Goal: Check status: Check status

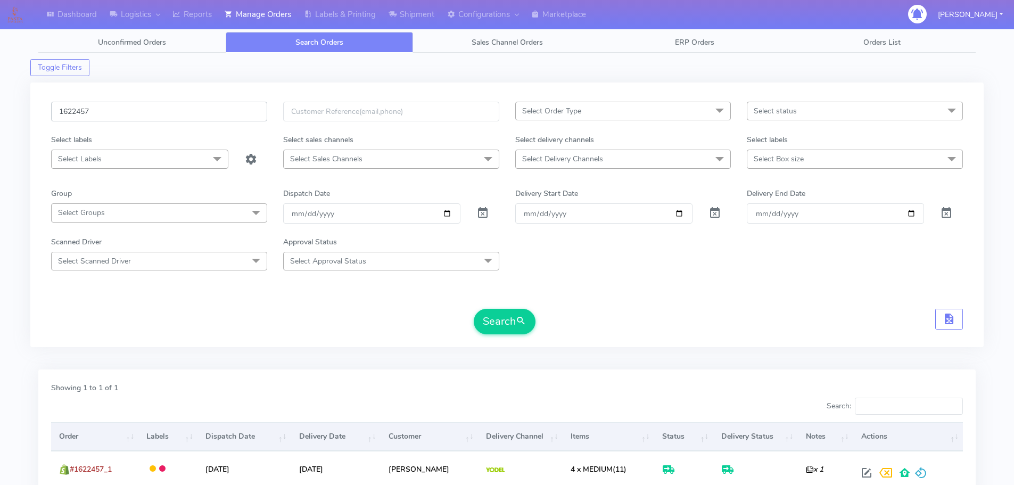
click at [213, 113] on input "1622457" at bounding box center [159, 112] width 216 height 20
paste input "19026"
type input "1619026"
click at [474, 309] on button "Search" at bounding box center [505, 322] width 62 height 26
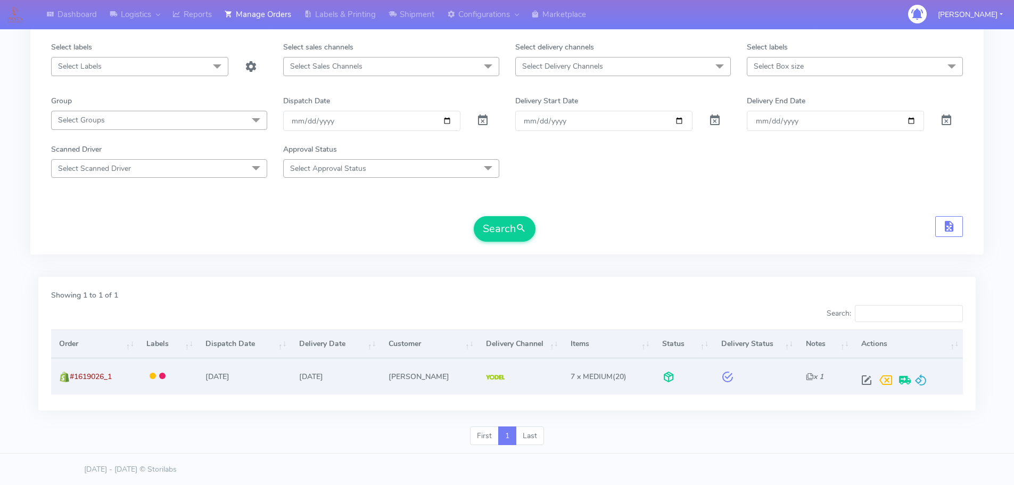
scroll to position [93, 0]
click at [863, 379] on span at bounding box center [866, 382] width 19 height 10
select select "5"
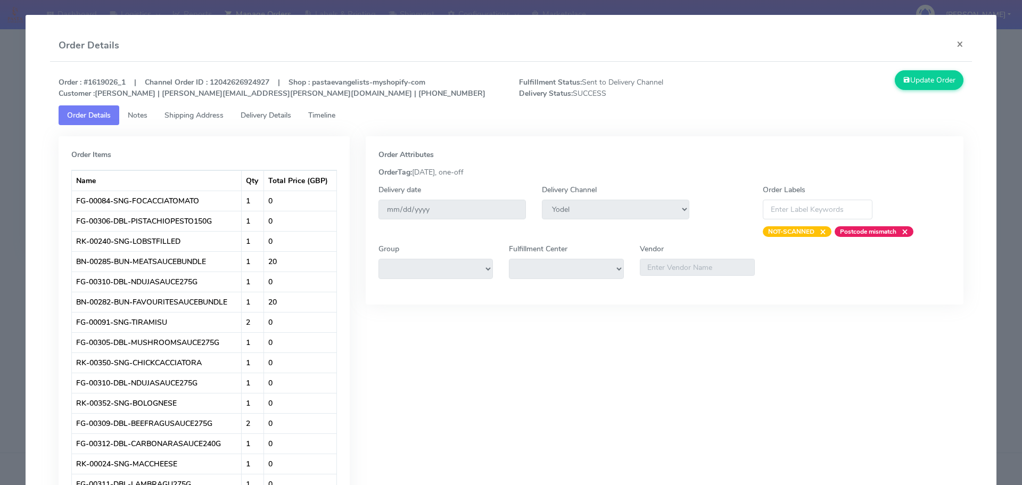
click at [278, 123] on link "Delivery Details" at bounding box center [266, 115] width 68 height 20
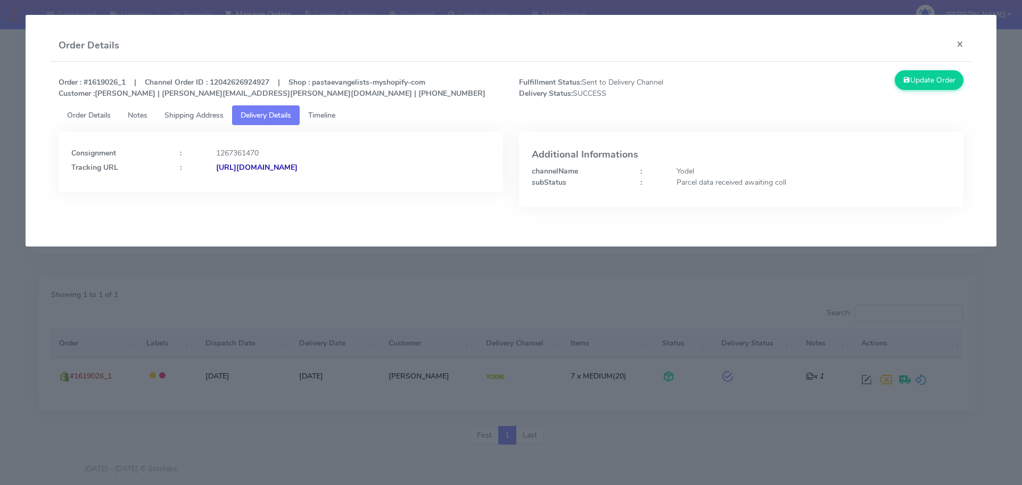
click at [4, 143] on modal-container "Order Details × Order : #1619026_1 | Channel Order ID : 12042626924927 | Shop :…" at bounding box center [511, 242] width 1022 height 485
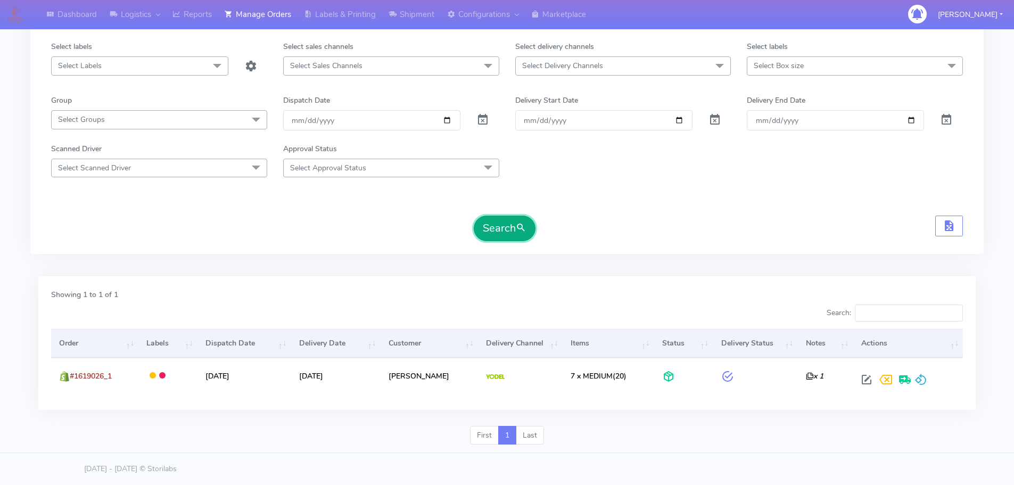
click at [500, 227] on button "Search" at bounding box center [505, 229] width 62 height 26
click at [520, 232] on span "submit" at bounding box center [521, 228] width 11 height 14
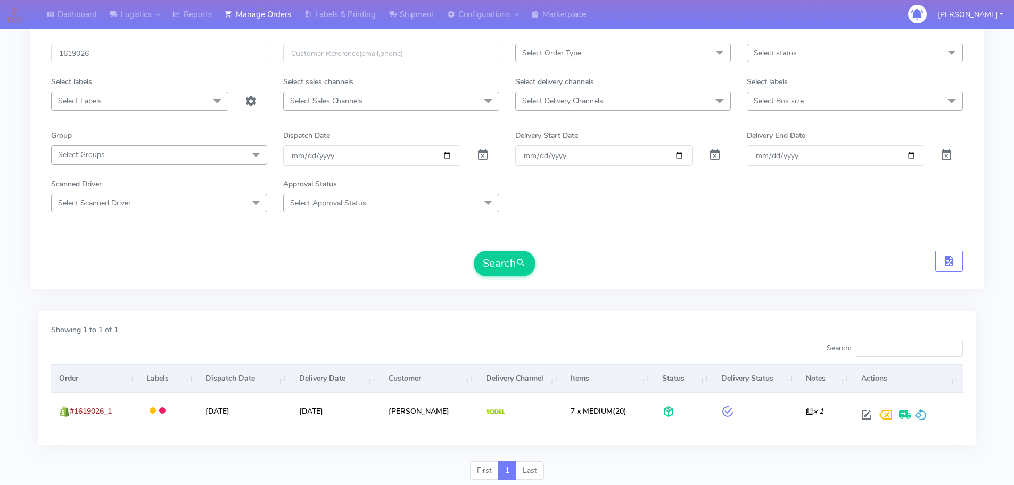
scroll to position [0, 0]
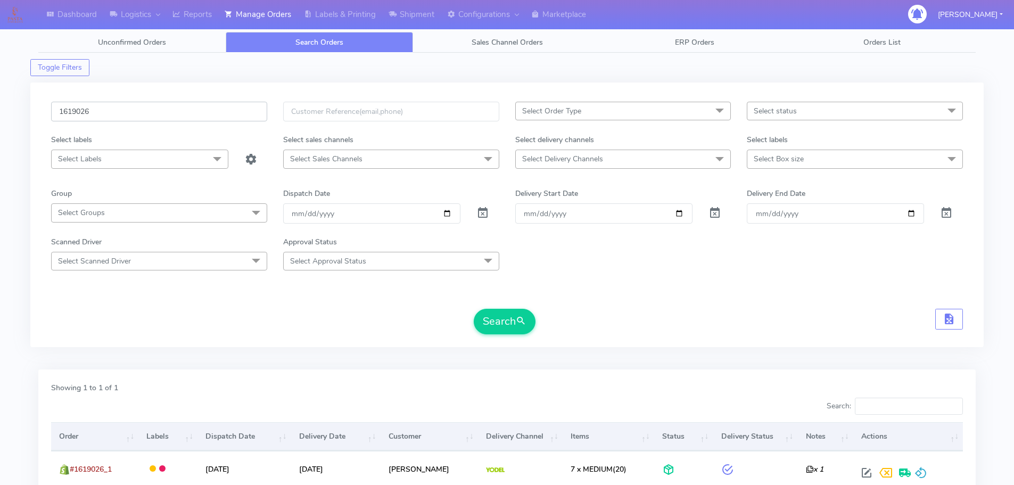
click at [233, 118] on input "1619026" at bounding box center [159, 112] width 216 height 20
click at [506, 321] on button "Search" at bounding box center [505, 322] width 62 height 26
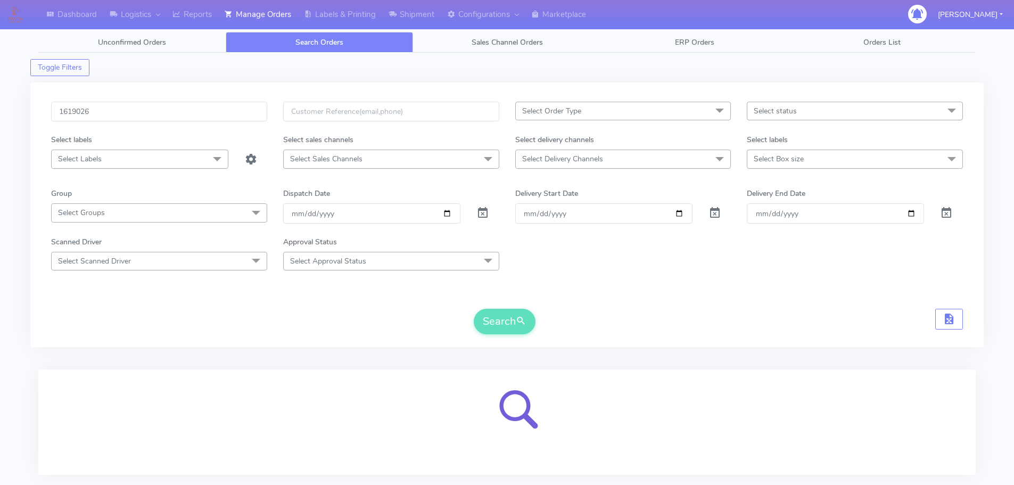
scroll to position [65, 0]
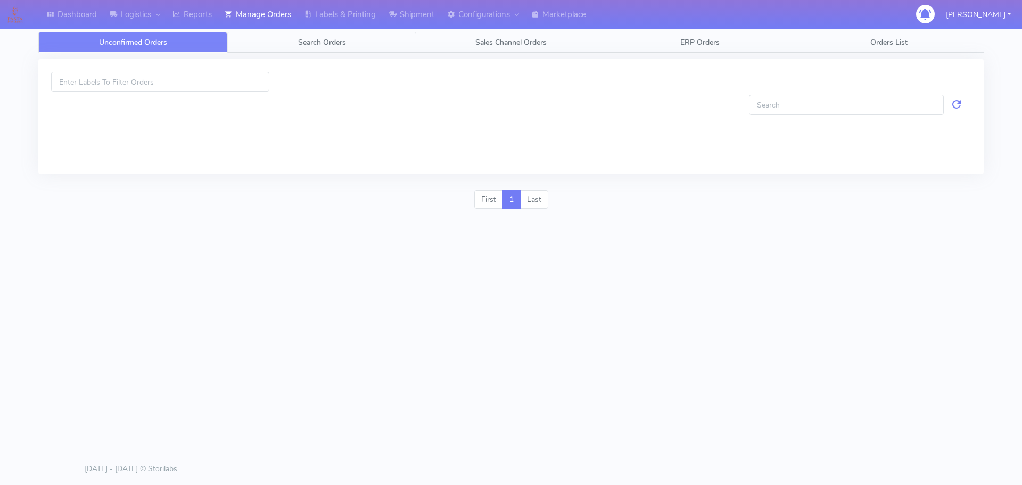
click at [299, 44] on span "Search Orders" at bounding box center [322, 42] width 48 height 10
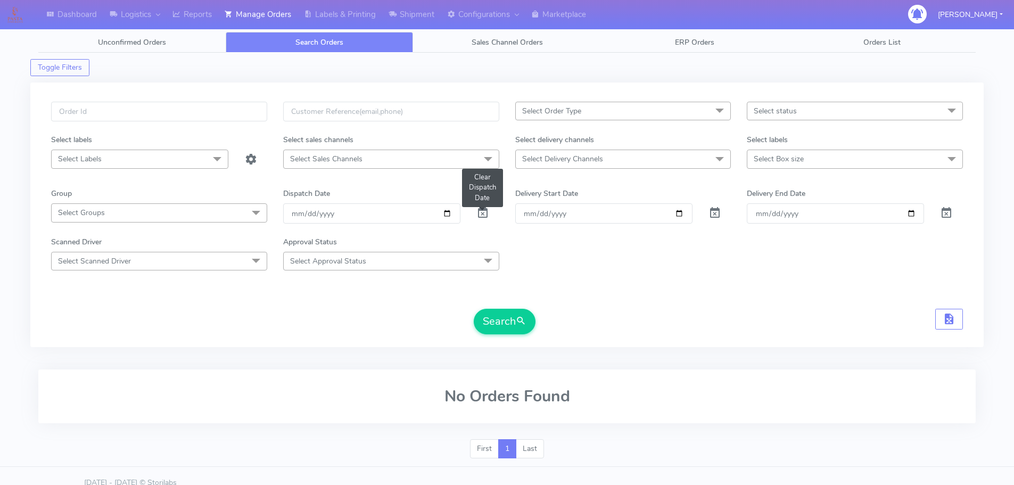
drag, startPoint x: 485, startPoint y: 213, endPoint x: 158, endPoint y: 133, distance: 336.9
click at [484, 213] on span at bounding box center [482, 215] width 13 height 10
drag, startPoint x: 158, startPoint y: 110, endPoint x: 171, endPoint y: 109, distance: 13.8
click at [158, 110] on input "text" at bounding box center [159, 112] width 216 height 20
paste input "1619026A"
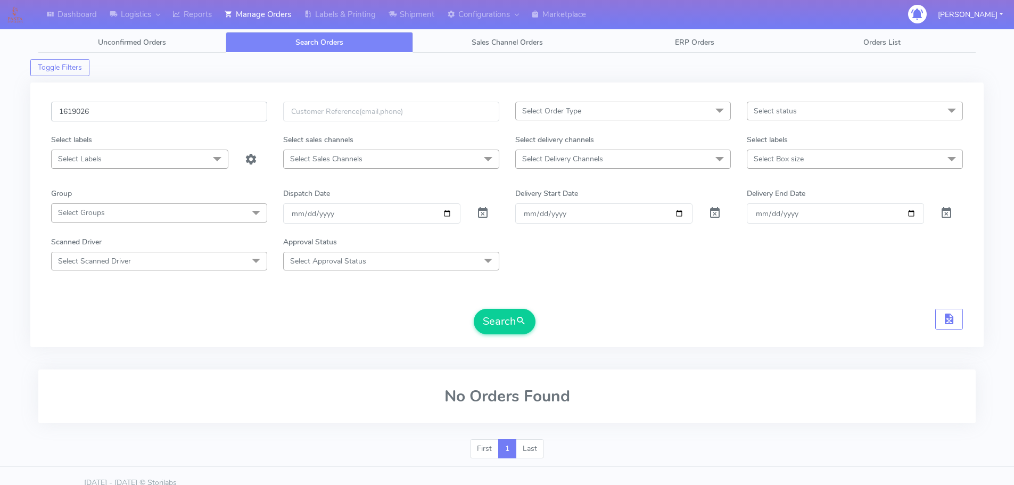
type input "1619026"
click at [474, 309] on button "Search" at bounding box center [505, 322] width 62 height 26
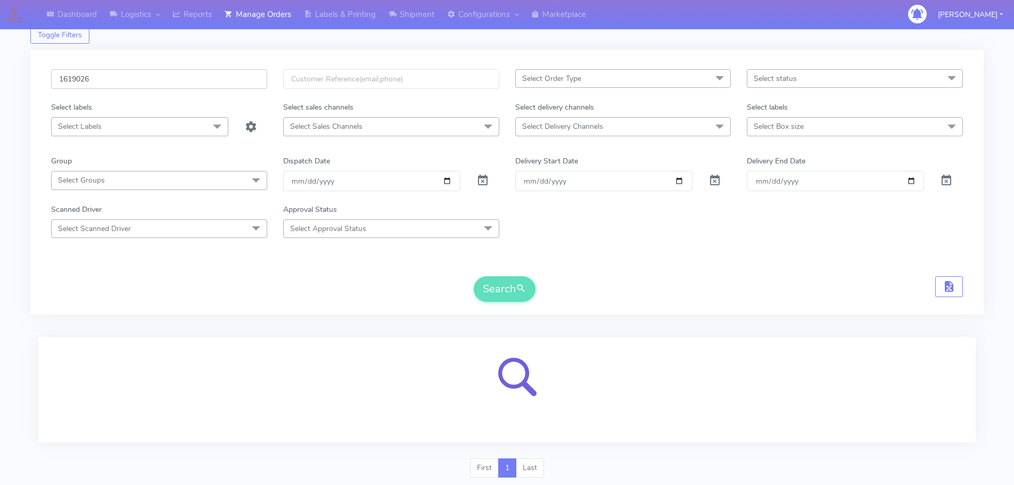
scroll to position [65, 0]
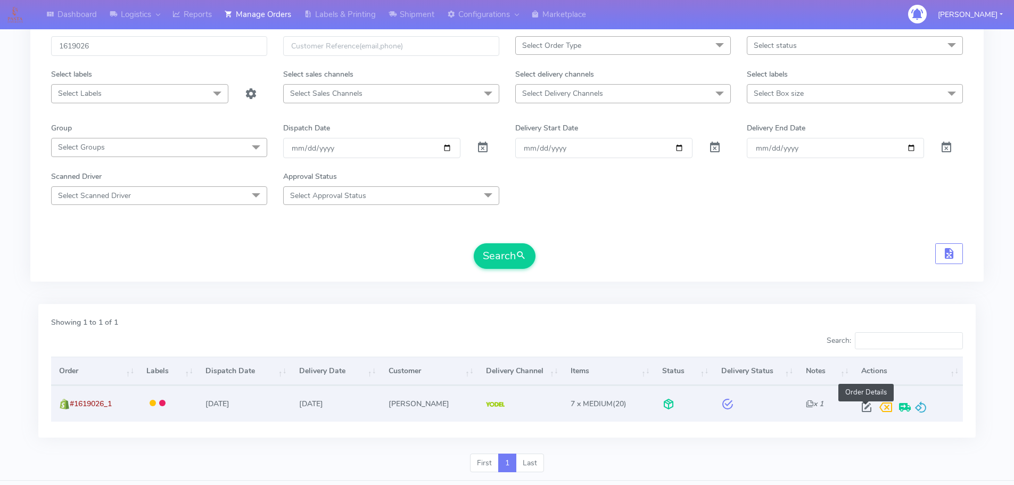
click at [863, 409] on span at bounding box center [866, 409] width 19 height 10
select select "5"
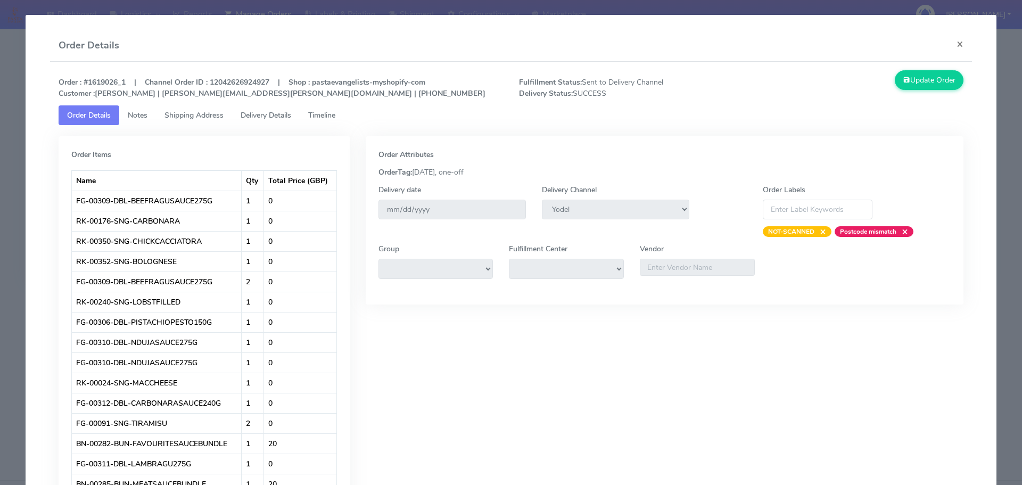
click at [283, 121] on link "Delivery Details" at bounding box center [266, 115] width 68 height 20
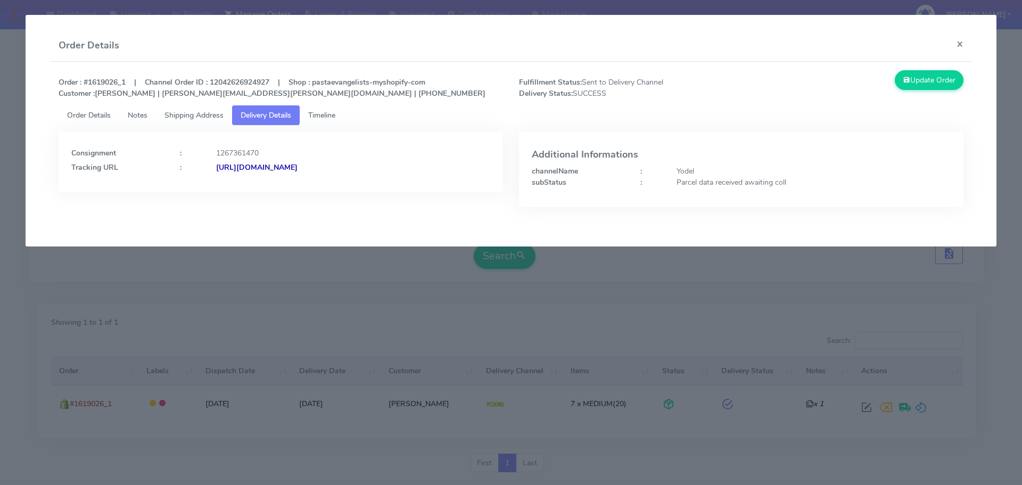
click at [360, 332] on modal-container "Order Details × Order : #1619026_1 | Channel Order ID : 12042626924927 | Shop :…" at bounding box center [511, 242] width 1022 height 485
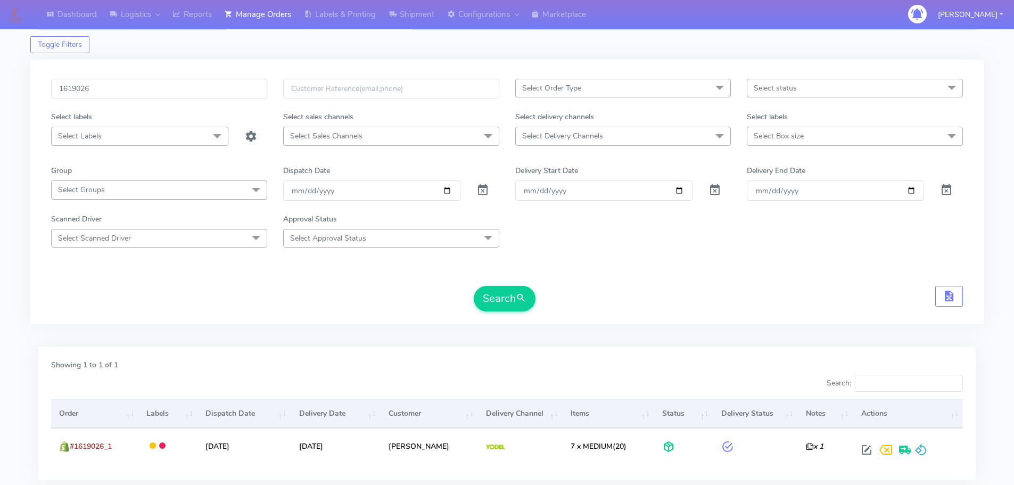
scroll to position [0, 0]
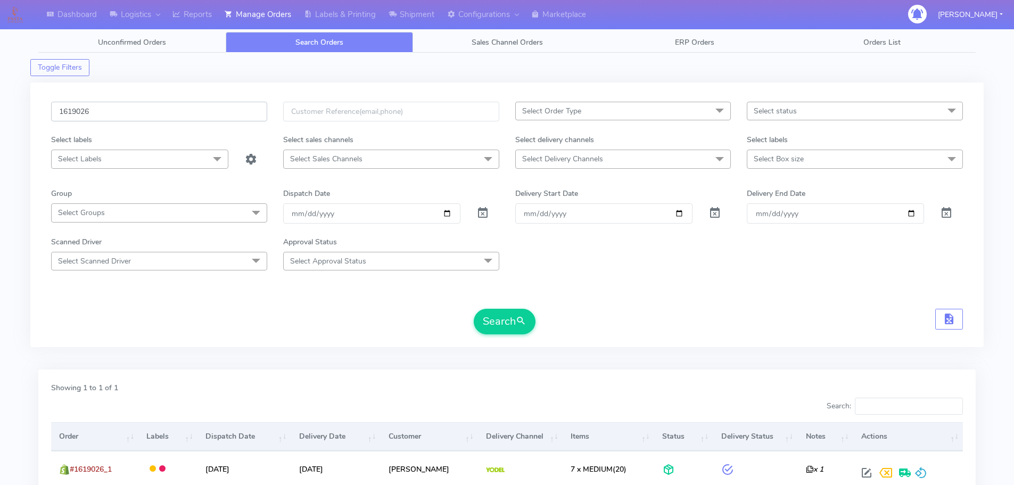
click at [199, 117] on input "1619026" at bounding box center [159, 112] width 216 height 20
paste input "A"
type input "1619026A"
click at [474, 309] on button "Search" at bounding box center [505, 322] width 62 height 26
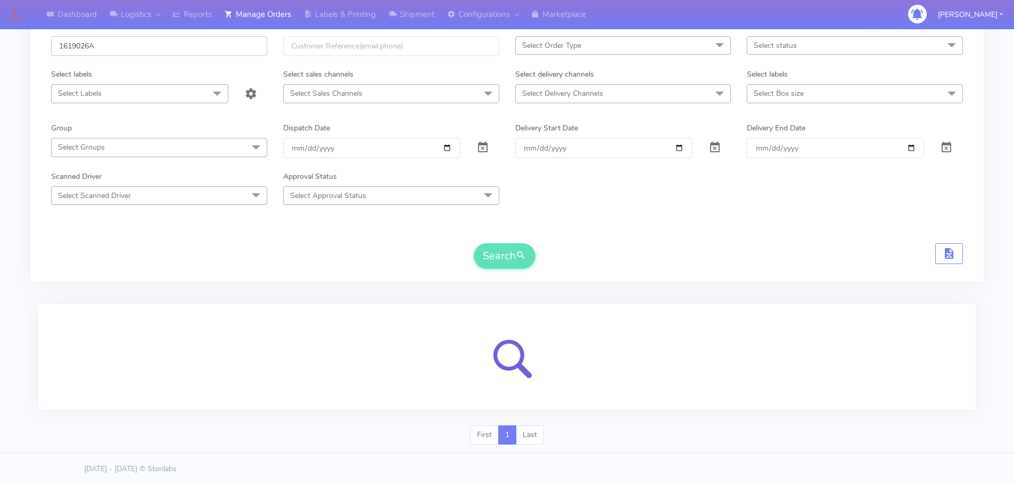
scroll to position [14, 0]
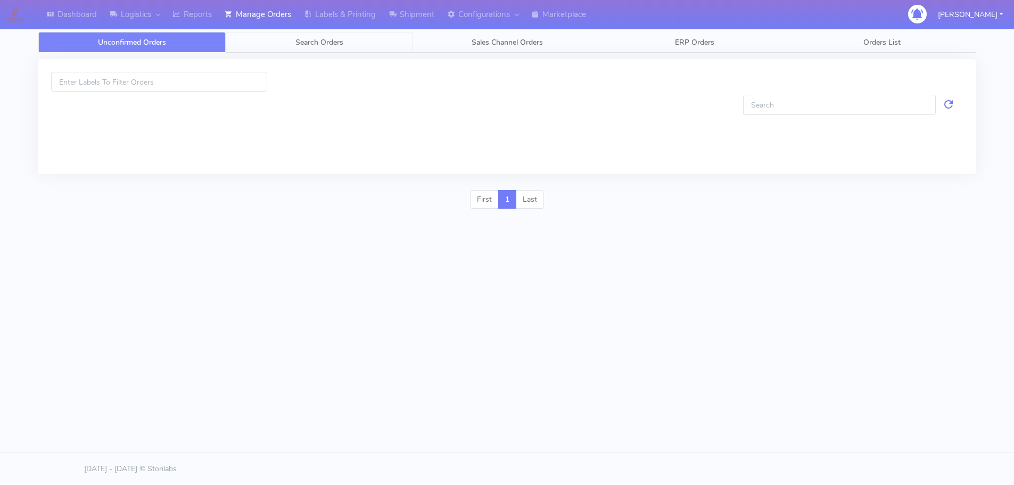
click at [323, 42] on span "Search Orders" at bounding box center [319, 42] width 48 height 10
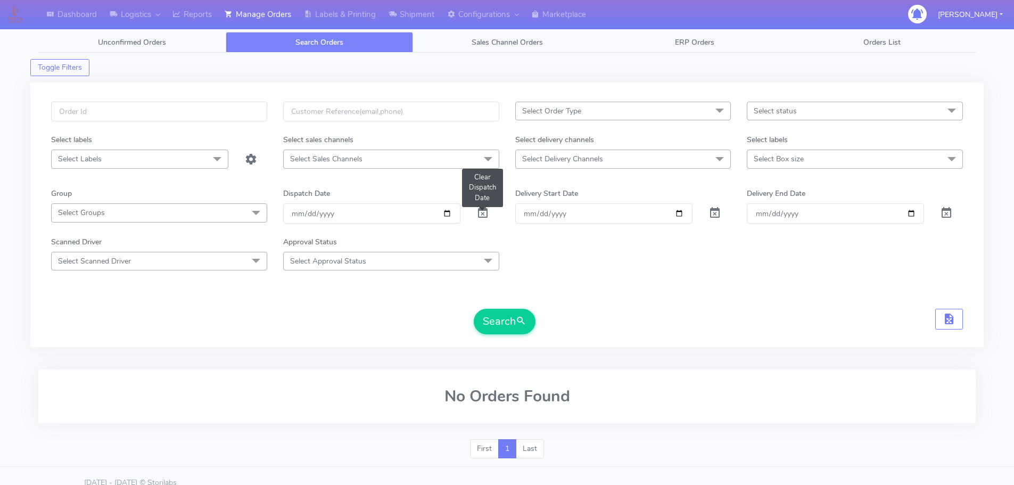
drag, startPoint x: 487, startPoint y: 210, endPoint x: 276, endPoint y: 121, distance: 229.4
click at [485, 211] on span at bounding box center [482, 215] width 13 height 10
click at [224, 107] on input "text" at bounding box center [159, 112] width 216 height 20
paste input "1619026A"
type input "1619026"
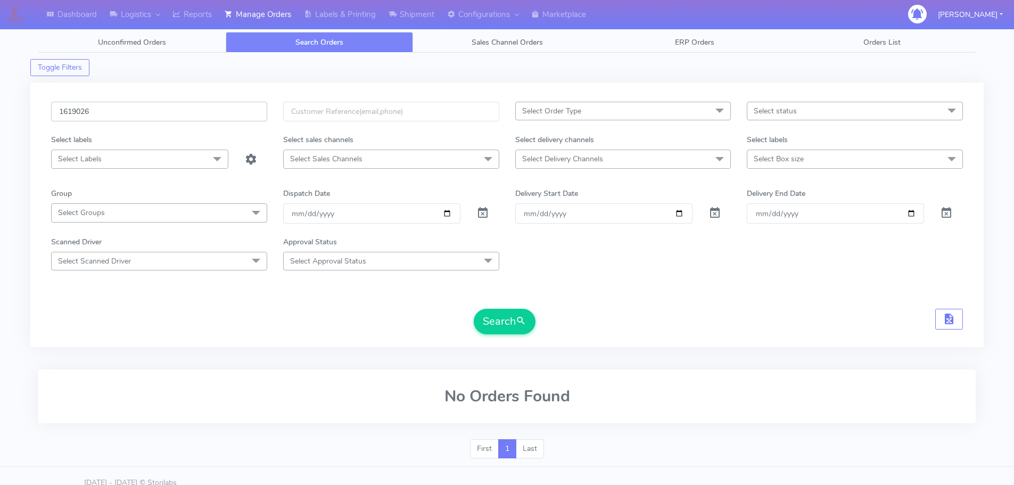
click at [474, 309] on button "Search" at bounding box center [505, 322] width 62 height 26
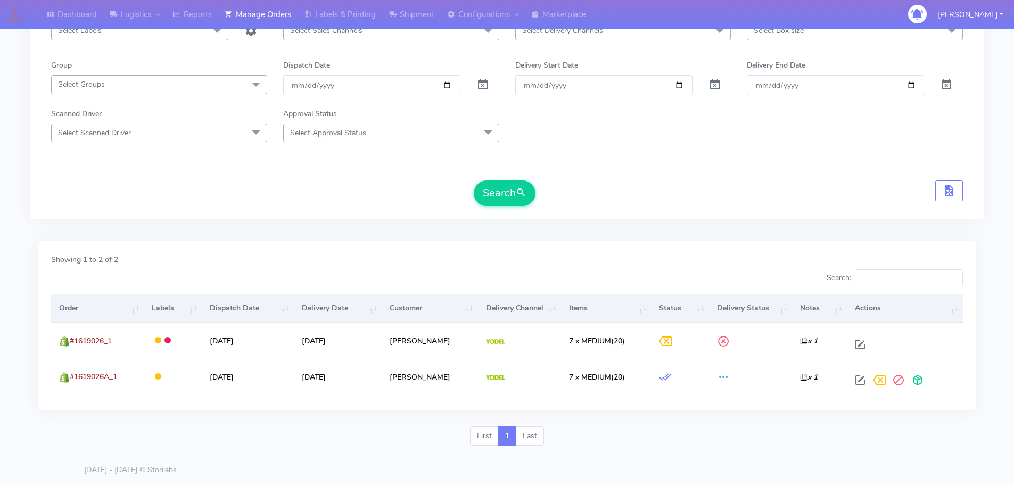
scroll to position [129, 0]
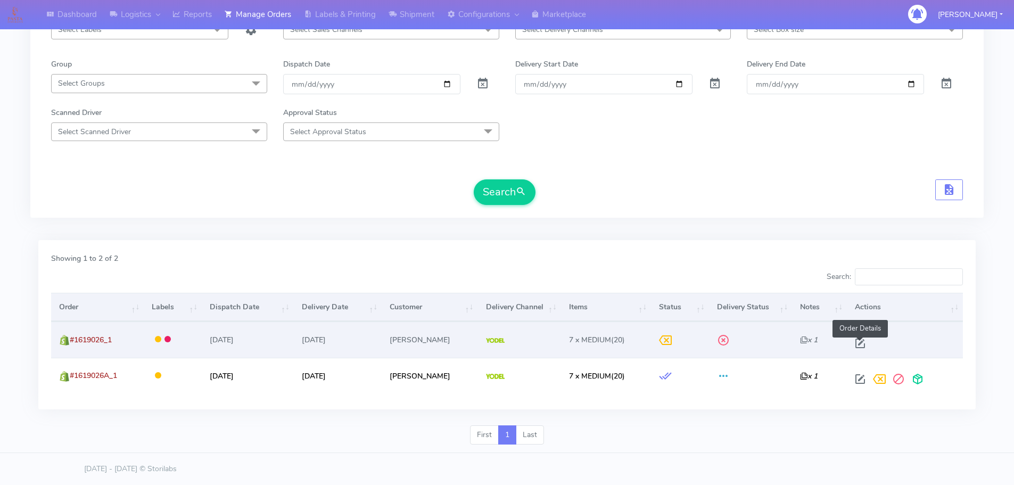
click at [861, 341] on span at bounding box center [859, 346] width 19 height 10
select select "5"
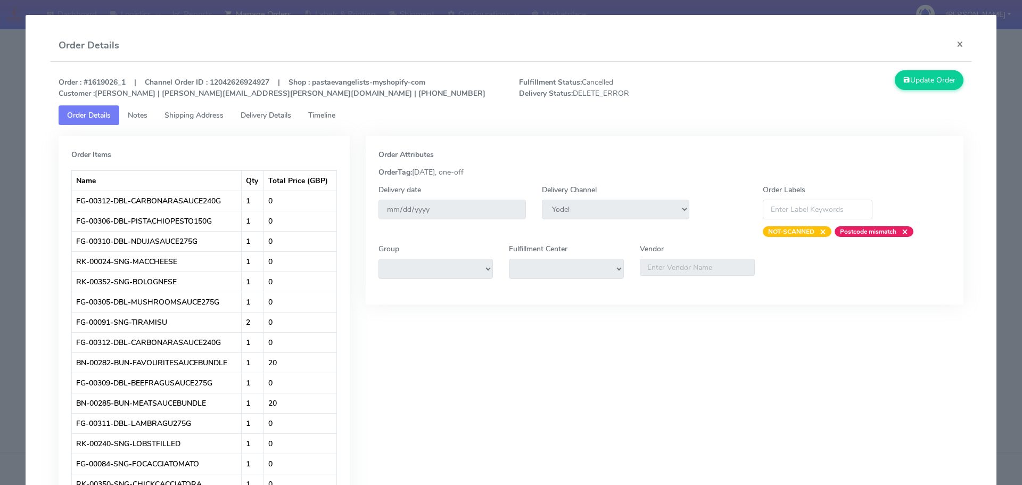
click at [328, 110] on span "Timeline" at bounding box center [321, 115] width 27 height 10
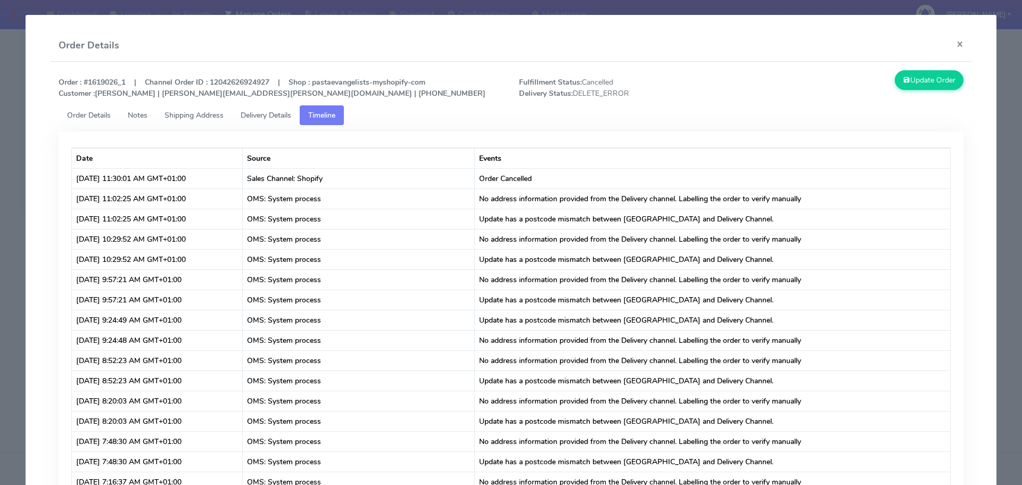
click at [0, 146] on modal-container "Order Details × Order : #1619026_1 | Channel Order ID : 12042626924927 | Shop :…" at bounding box center [511, 242] width 1022 height 485
